Goal: Transaction & Acquisition: Purchase product/service

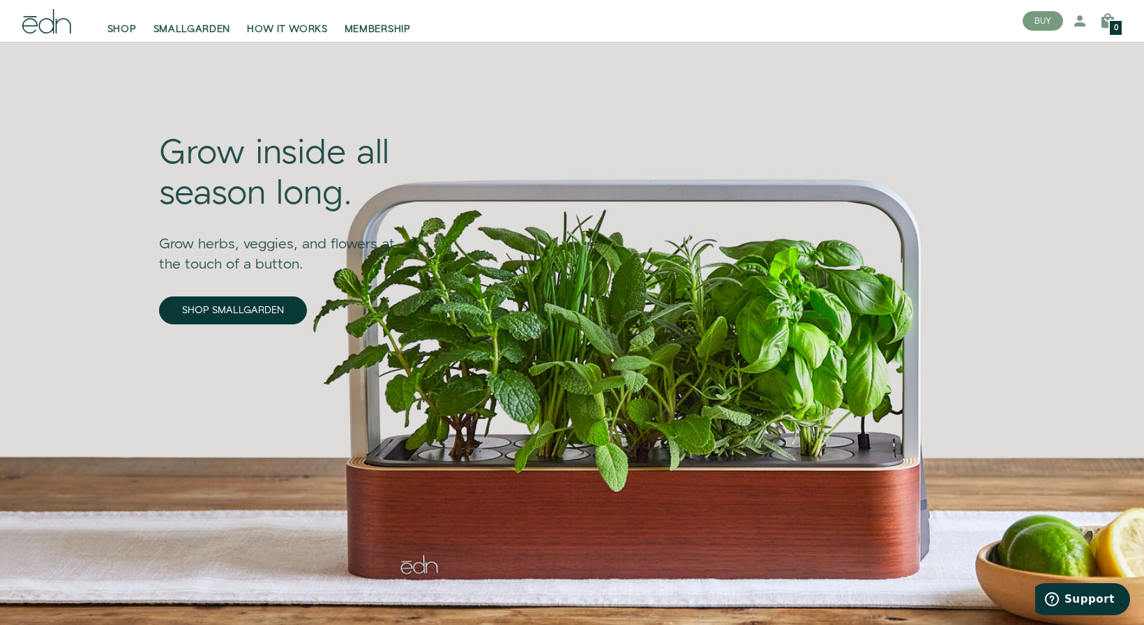
scroll to position [33, 0]
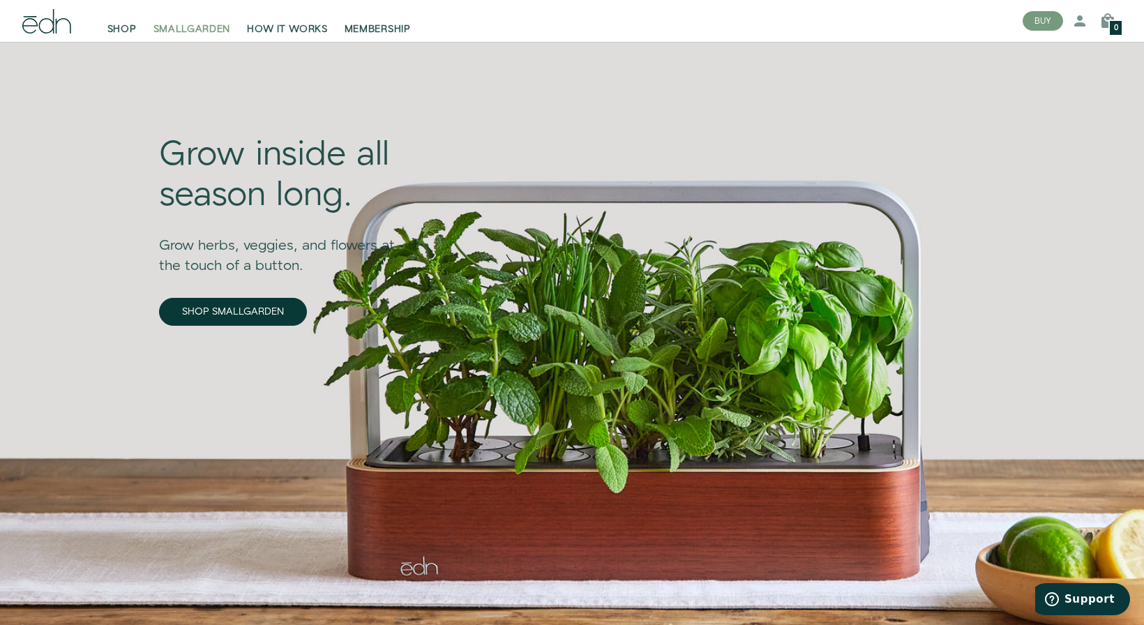
click at [188, 32] on span "SMALLGARDEN" at bounding box center [192, 29] width 77 height 14
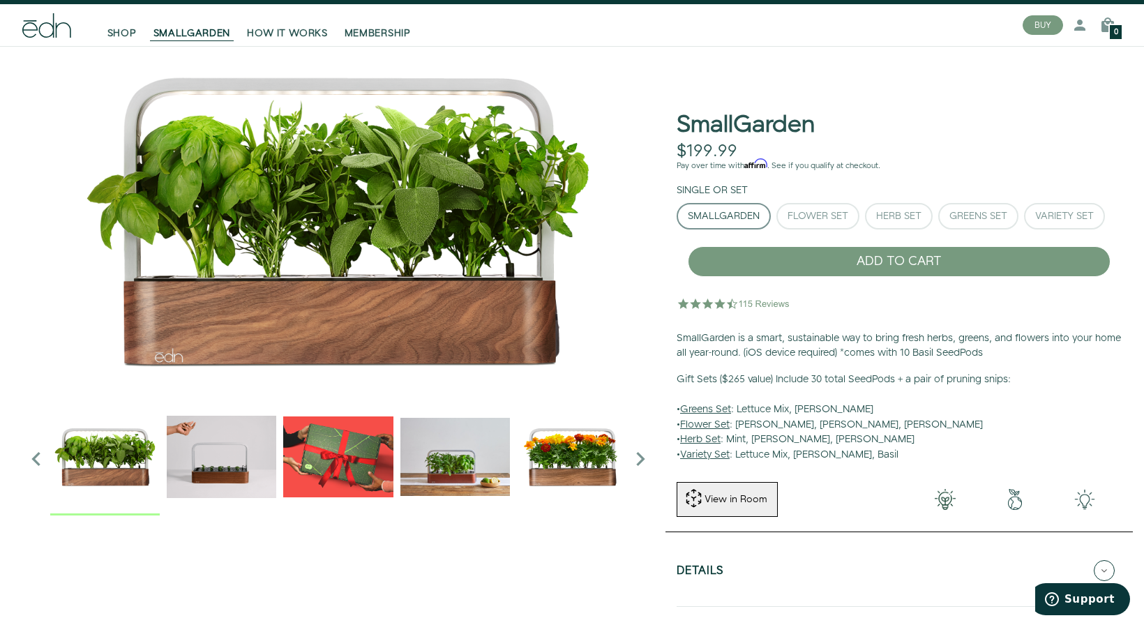
scroll to position [30, 0]
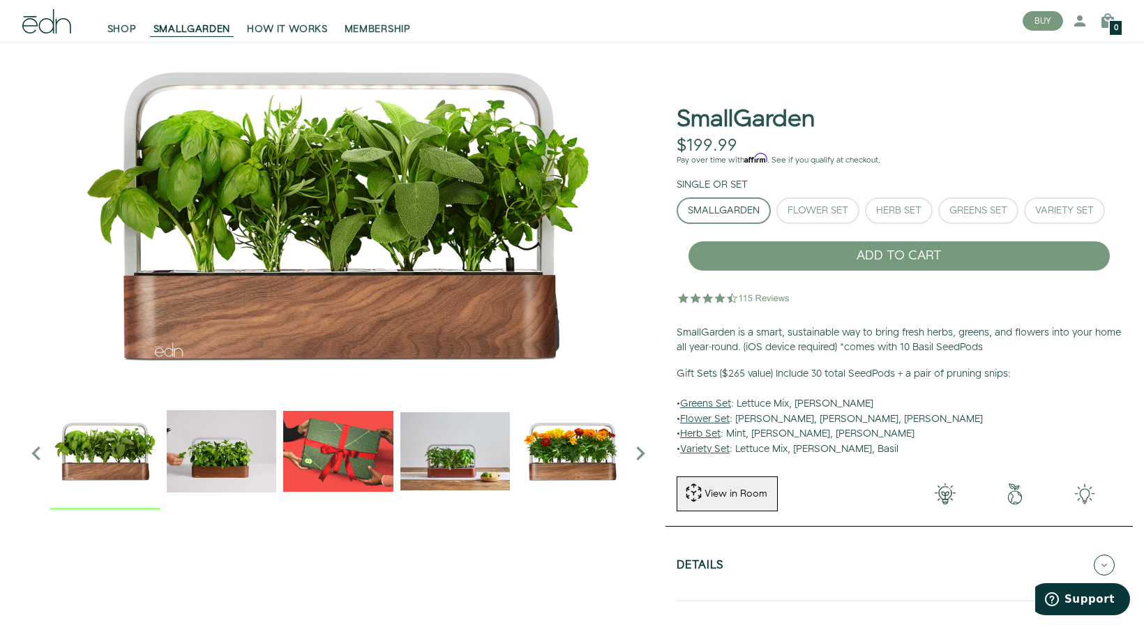
click at [630, 450] on icon "Next slide" at bounding box center [641, 454] width 28 height 28
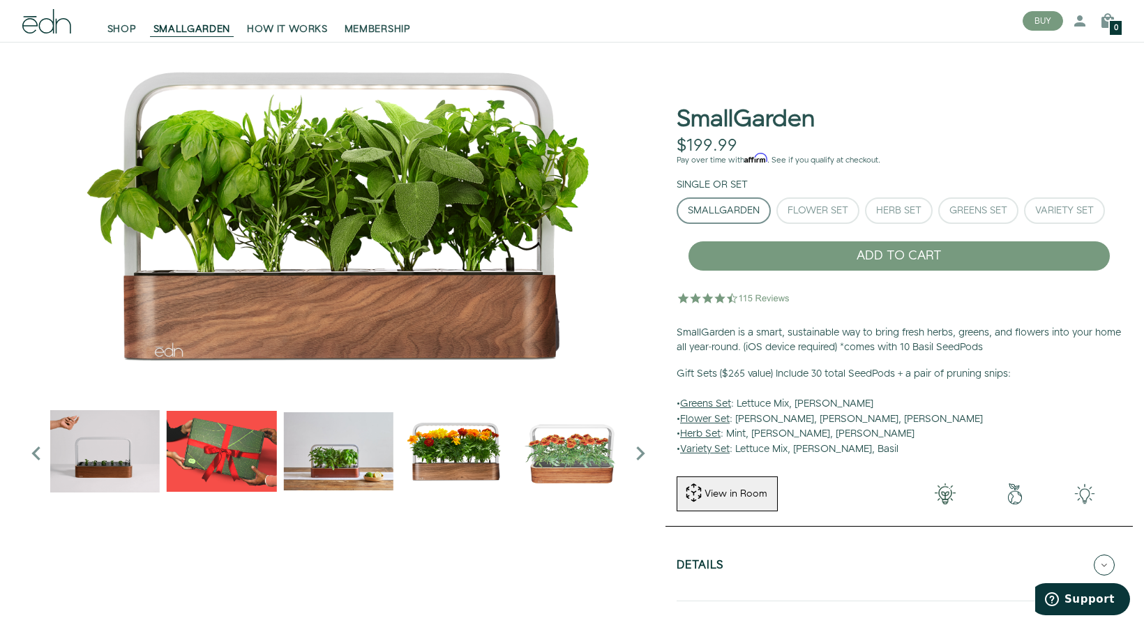
click at [630, 450] on icon "Next slide" at bounding box center [641, 454] width 28 height 28
click at [805, 206] on div "Flower Set" at bounding box center [818, 211] width 61 height 10
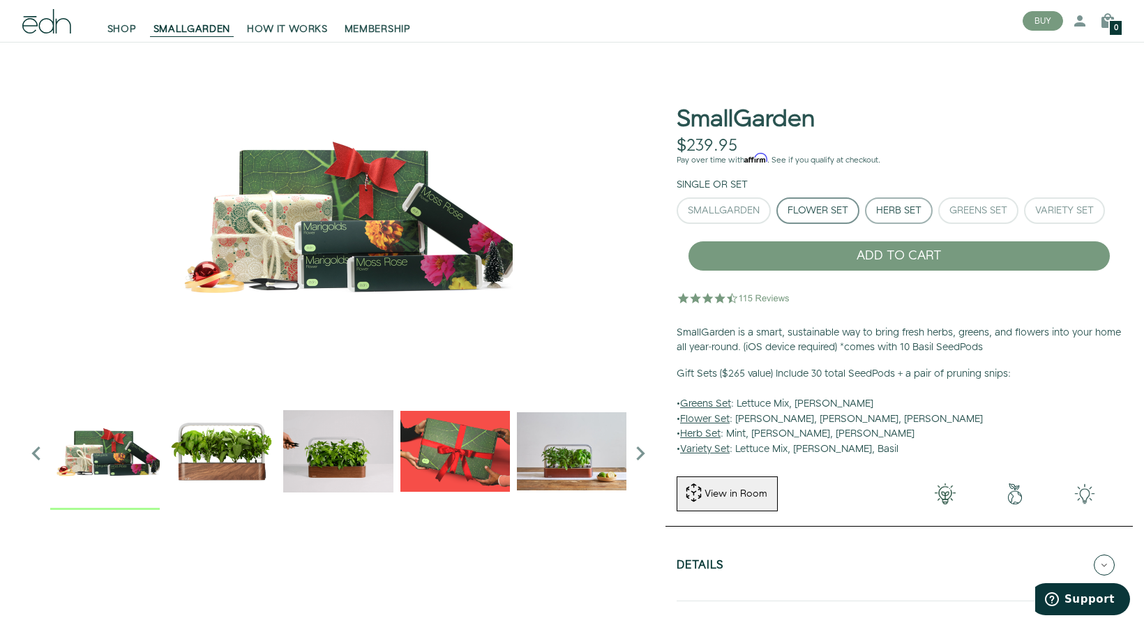
click at [892, 214] on div "Herb Set" at bounding box center [898, 211] width 45 height 10
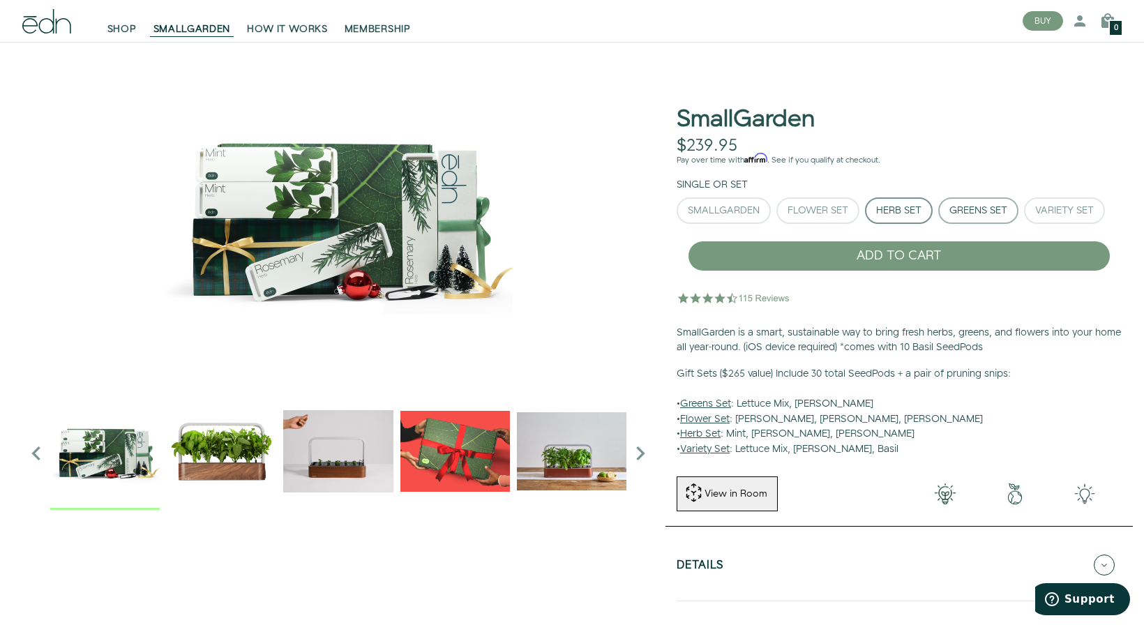
click at [975, 214] on div "Greens Set" at bounding box center [979, 211] width 58 height 10
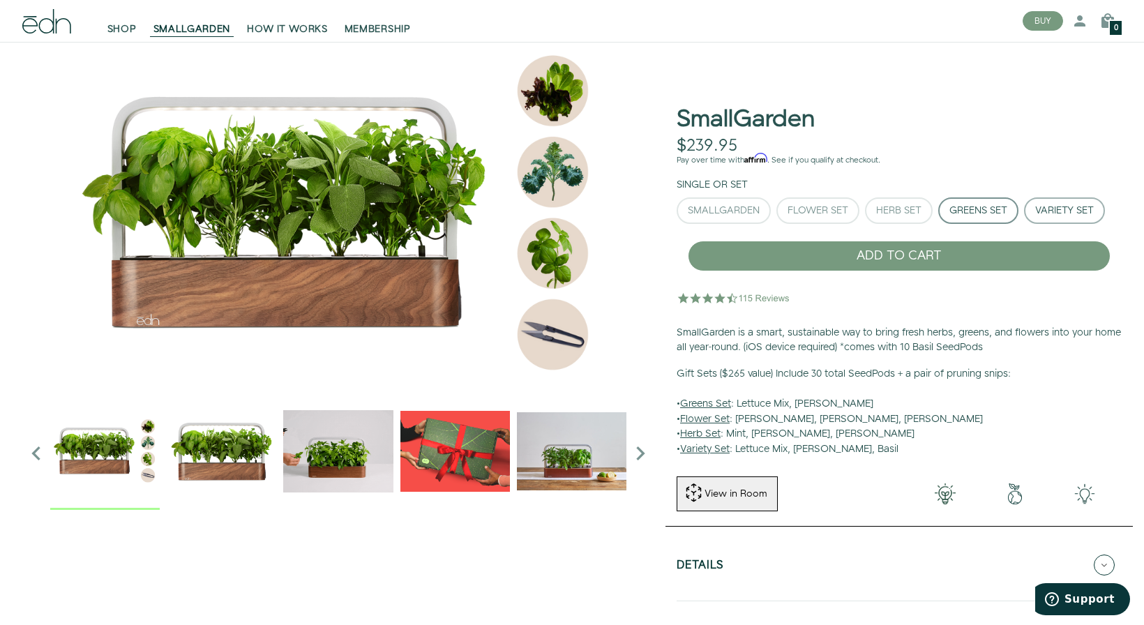
click at [1045, 214] on div "Variety Set" at bounding box center [1064, 211] width 59 height 10
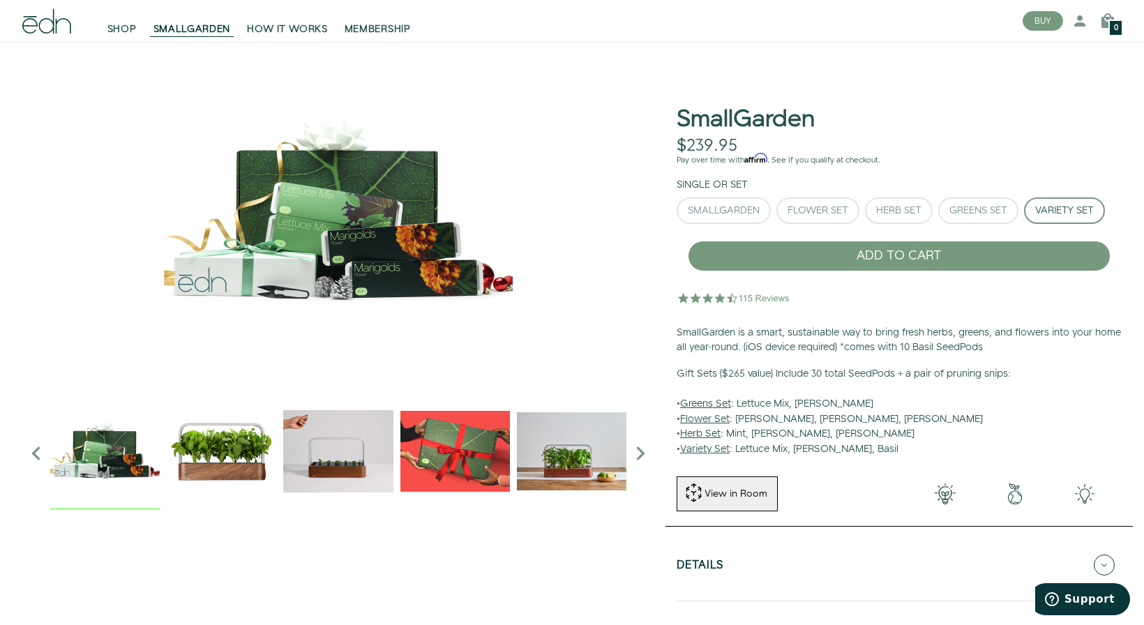
click at [675, 214] on div "Single or Set SmallGarden Flower Set Herb Set" at bounding box center [899, 204] width 467 height 52
click at [713, 214] on div "SmallGarden" at bounding box center [724, 211] width 72 height 10
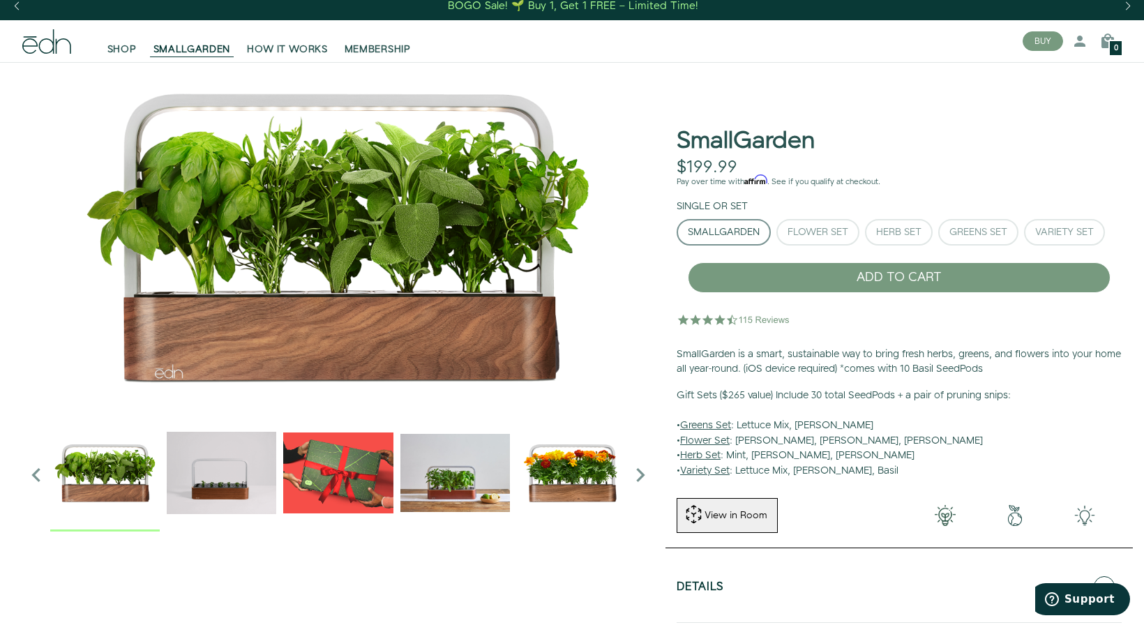
scroll to position [0, 0]
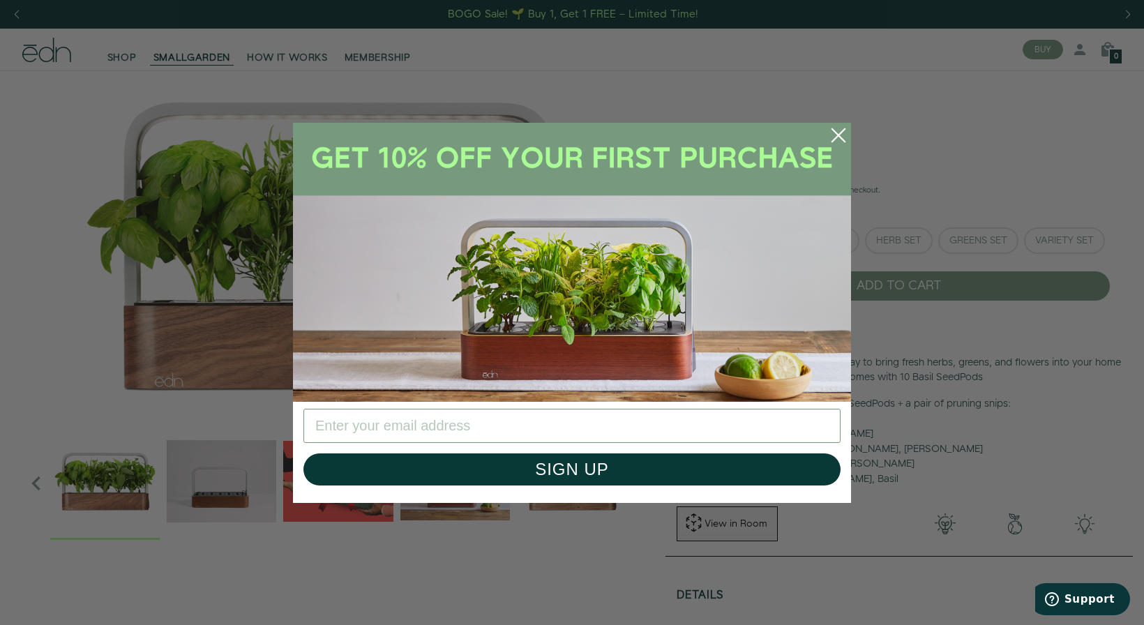
click at [837, 137] on circle "Close dialog" at bounding box center [838, 135] width 31 height 31
